Goal: Task Accomplishment & Management: Complete application form

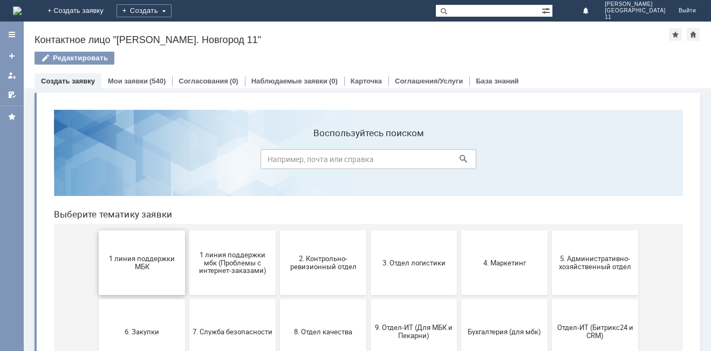
click at [153, 249] on button "1 линия поддержки МБК" at bounding box center [142, 263] width 86 height 65
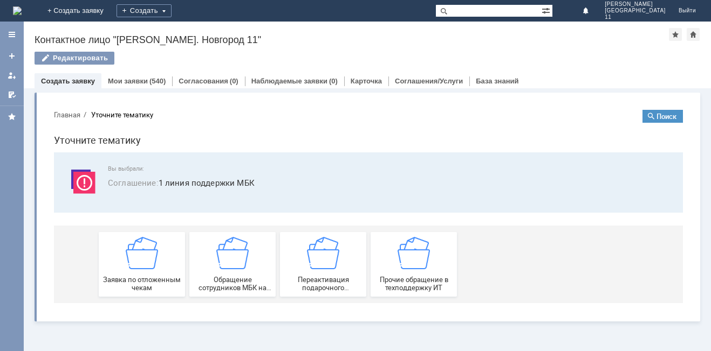
click at [153, 249] on img at bounding box center [142, 253] width 32 height 32
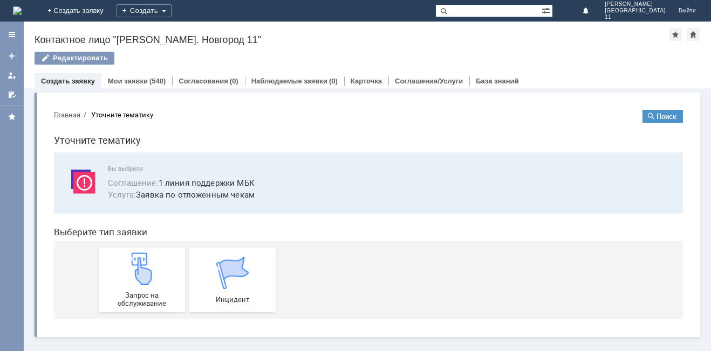
click at [153, 249] on link "Запрос на обслуживание" at bounding box center [142, 280] width 86 height 65
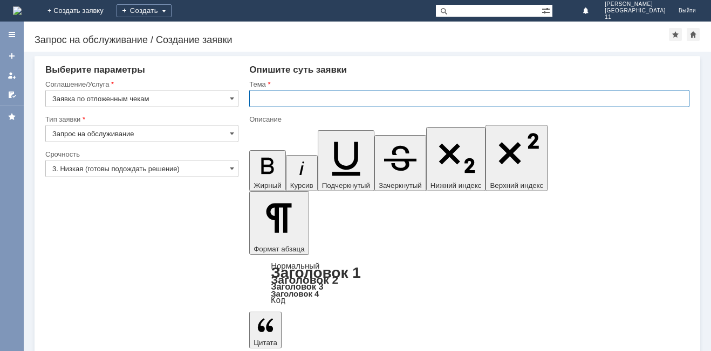
click at [277, 98] on input "text" at bounding box center [469, 98] width 440 height 17
type input "Отложенные чеки за [DATE]"
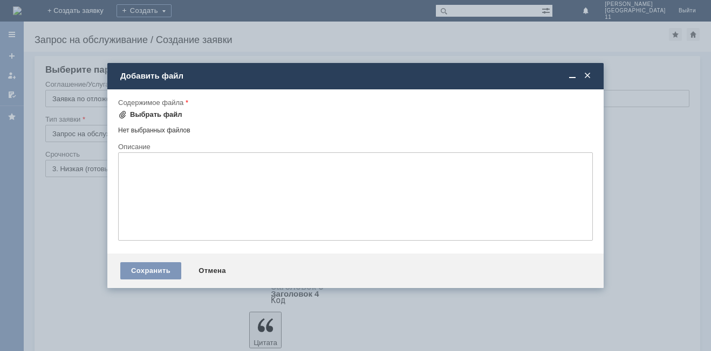
click at [160, 119] on div "Выбрать файл" at bounding box center [156, 115] width 52 height 9
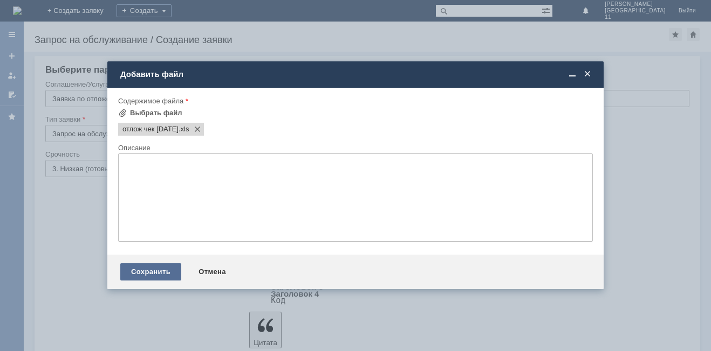
click at [163, 266] on div "Сохранить" at bounding box center [150, 272] width 61 height 17
